Goal: Information Seeking & Learning: Learn about a topic

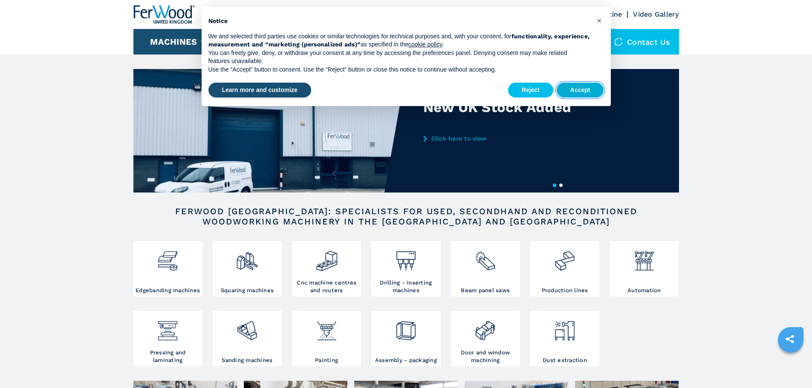
click at [570, 88] on button "Accept" at bounding box center [580, 90] width 47 height 15
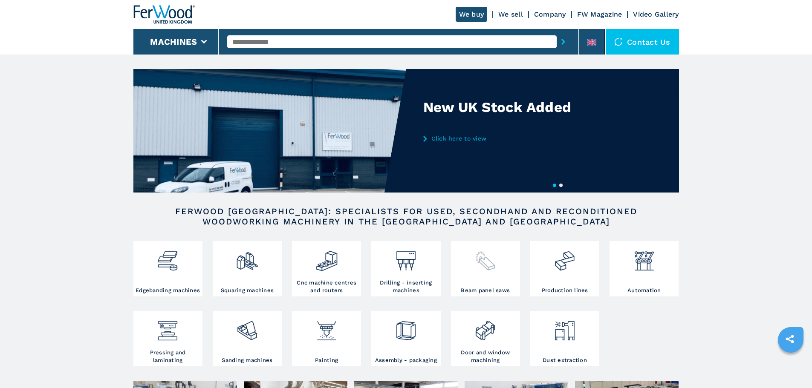
click at [487, 278] on div at bounding box center [485, 264] width 65 height 43
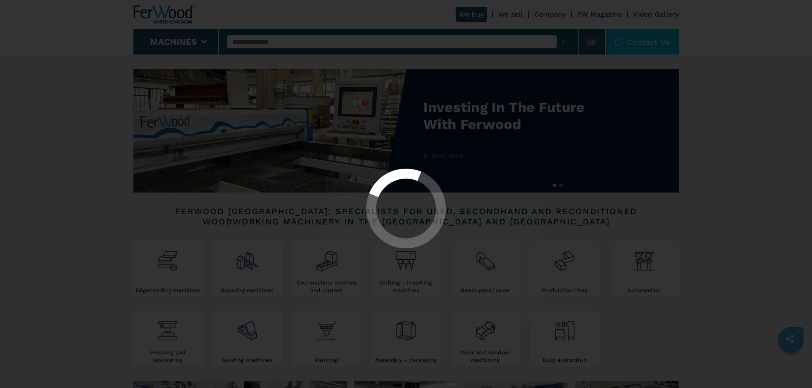
select select "**********"
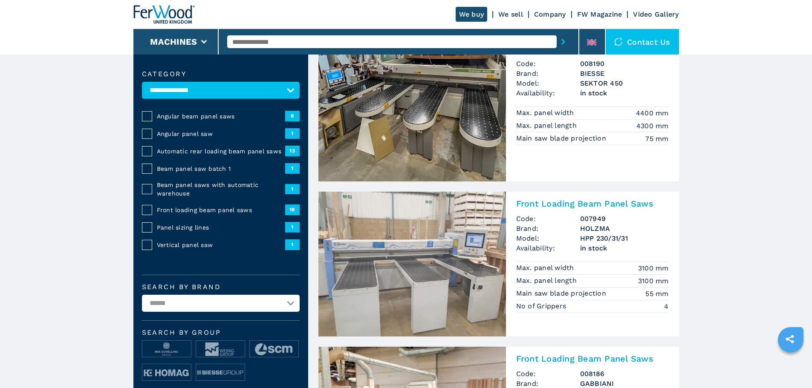
scroll to position [85, 0]
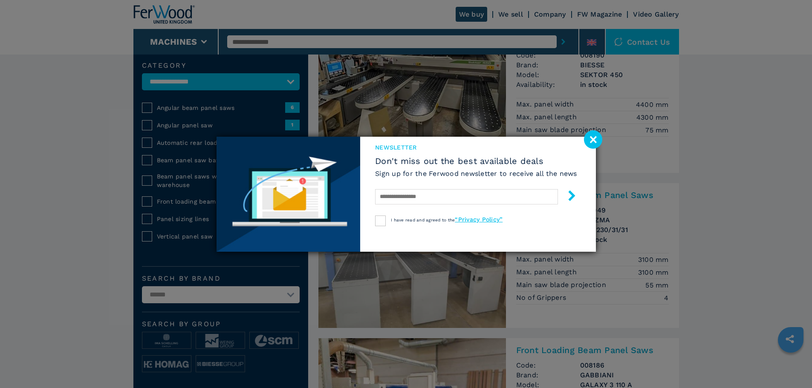
click at [595, 140] on image at bounding box center [593, 139] width 18 height 18
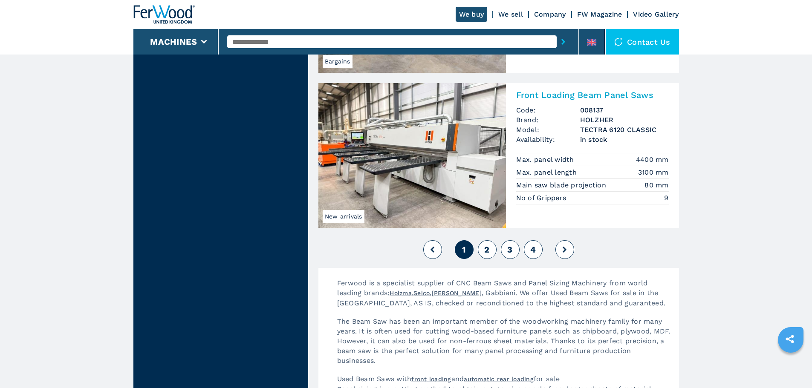
scroll to position [1918, 0]
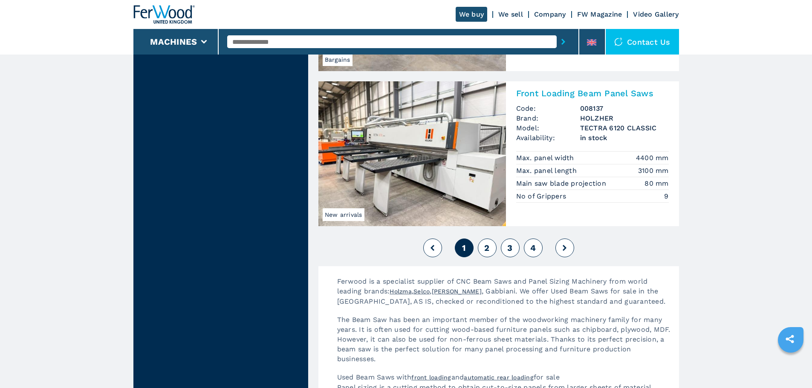
click at [569, 251] on button at bounding box center [564, 248] width 19 height 19
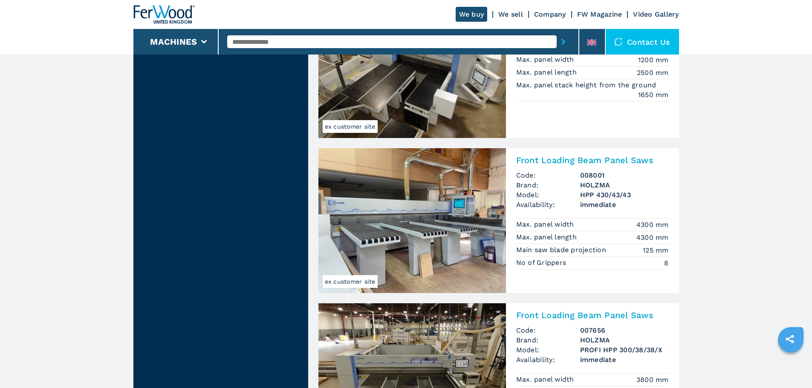
scroll to position [810, 0]
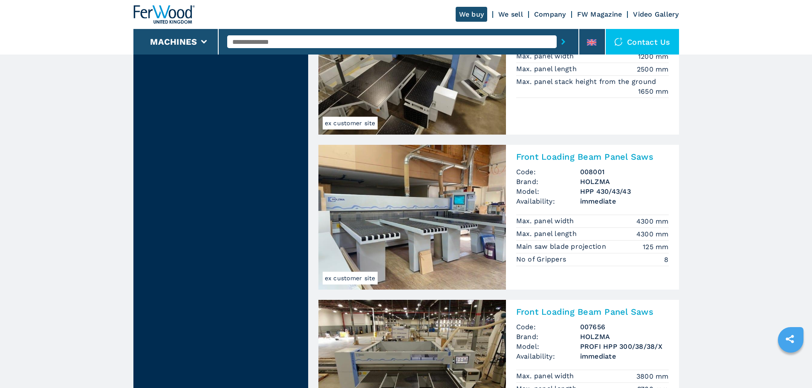
click at [491, 218] on img at bounding box center [412, 217] width 188 height 145
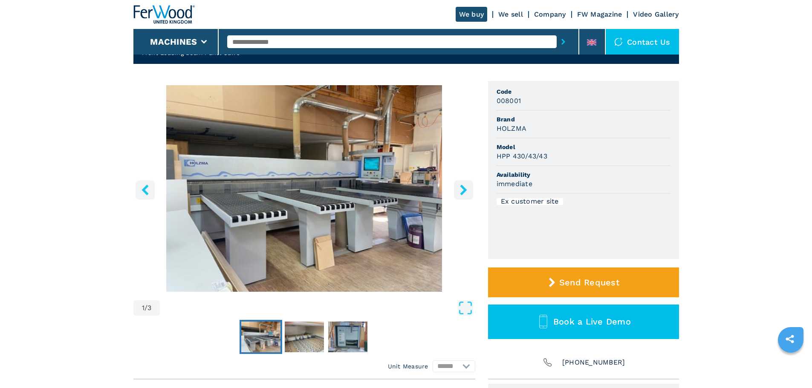
scroll to position [43, 0]
